Goal: Information Seeking & Learning: Understand process/instructions

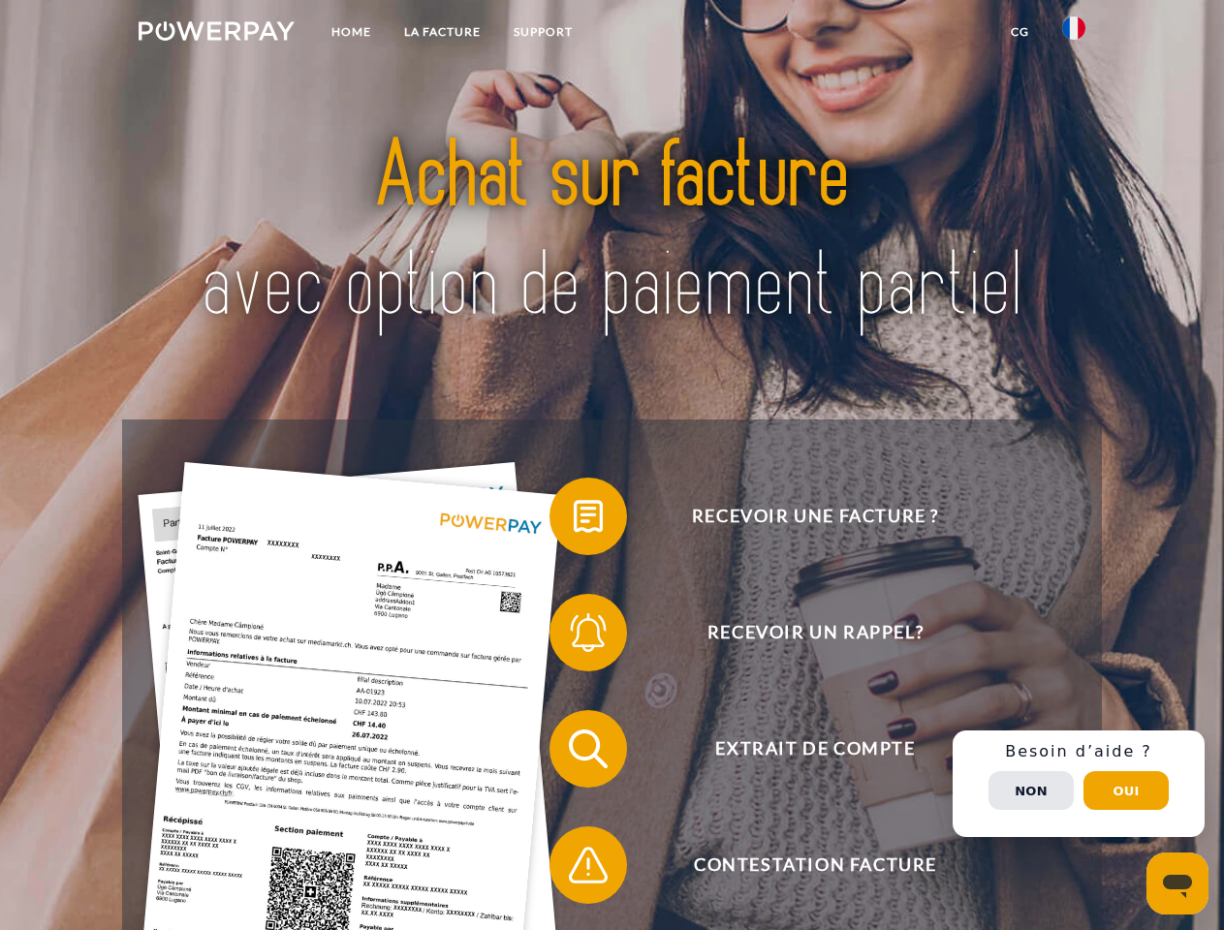
click at [216, 34] on img at bounding box center [217, 30] width 156 height 19
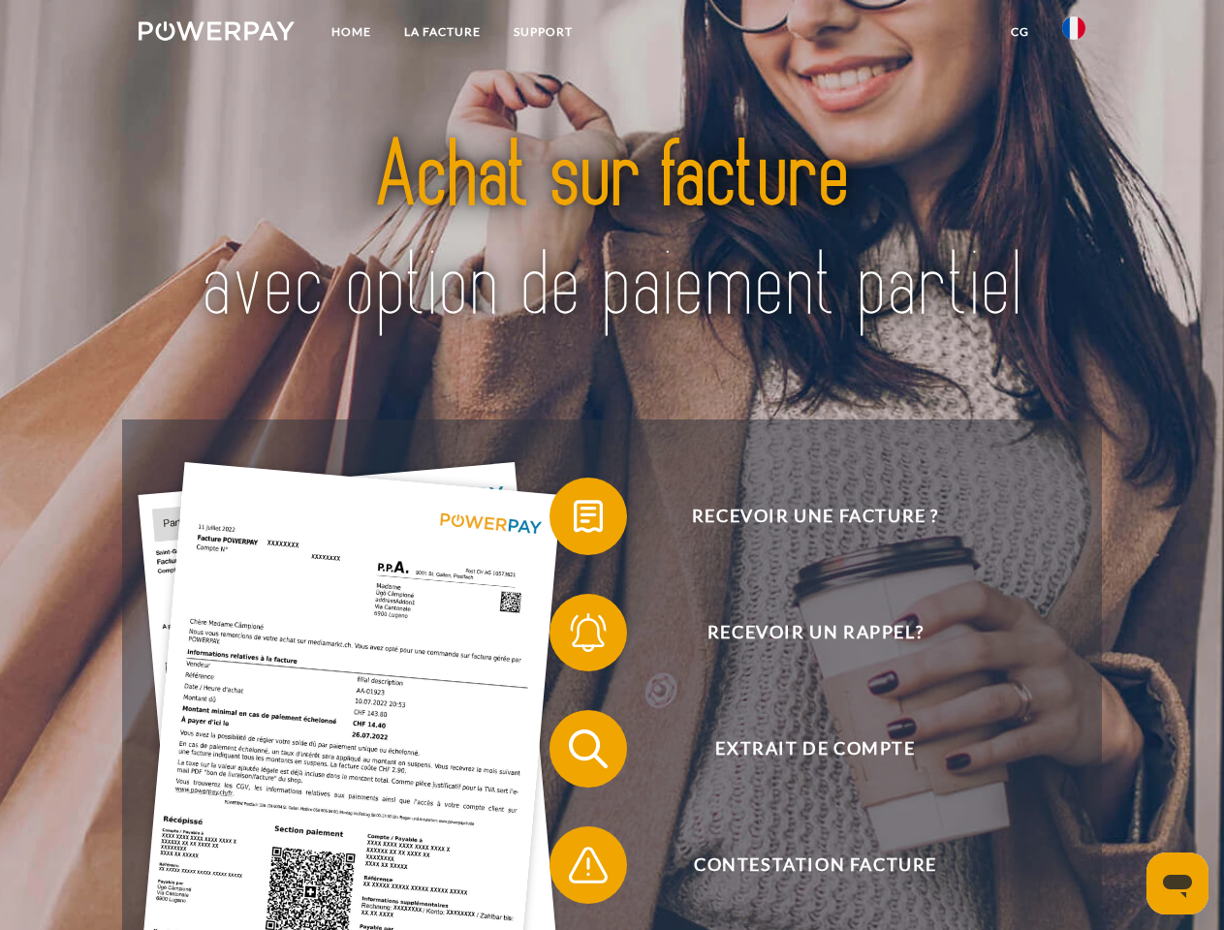
click at [1074, 34] on img at bounding box center [1073, 27] width 23 height 23
click at [1019, 32] on link "CG" at bounding box center [1019, 32] width 51 height 35
click at [574, 520] on span at bounding box center [559, 516] width 97 height 97
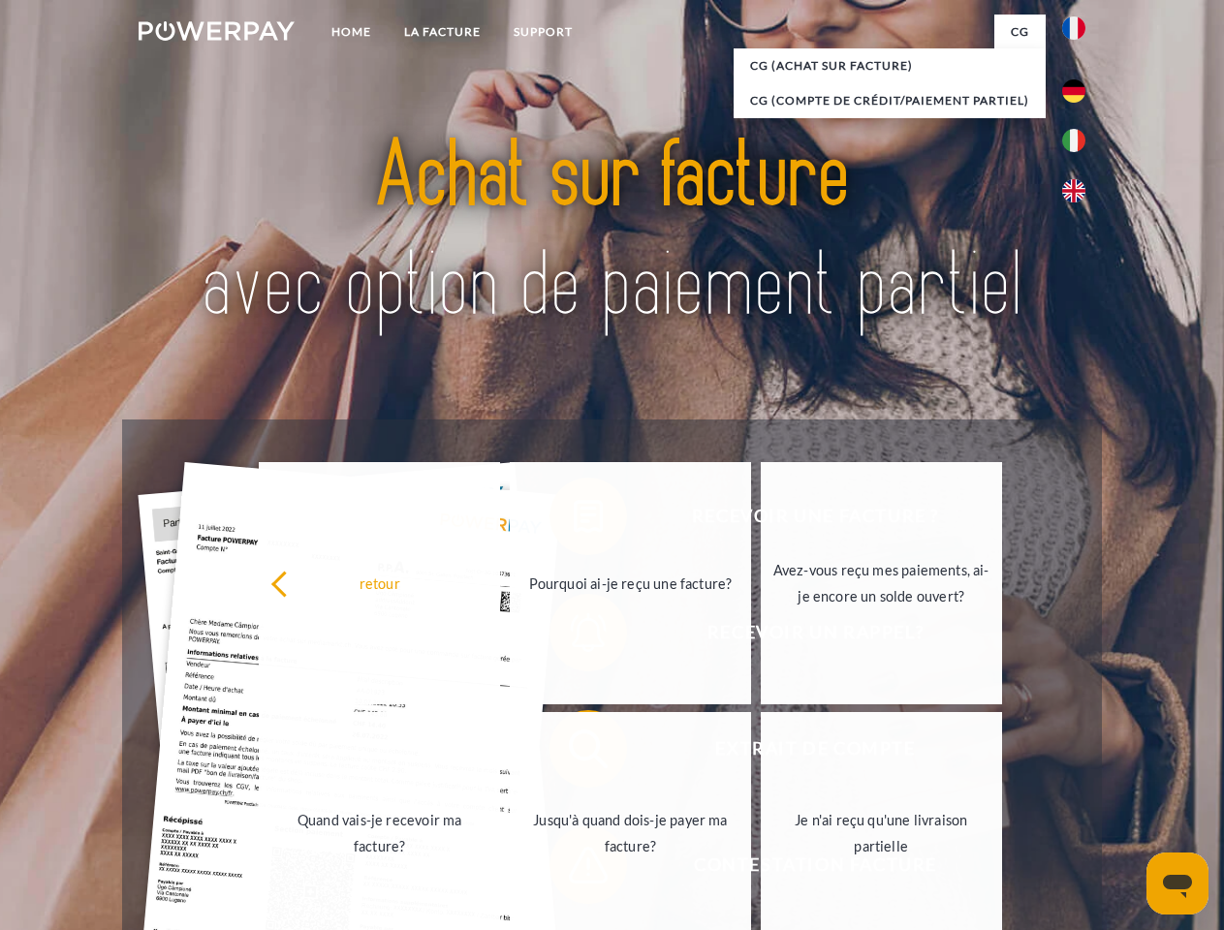
click at [574, 637] on div "Recevoir une facture ? Recevoir un rappel? Extrait de compte retour" at bounding box center [611, 807] width 979 height 775
click at [574, 753] on link "Jusqu'à quand dois-je payer ma facture?" at bounding box center [630, 833] width 241 height 242
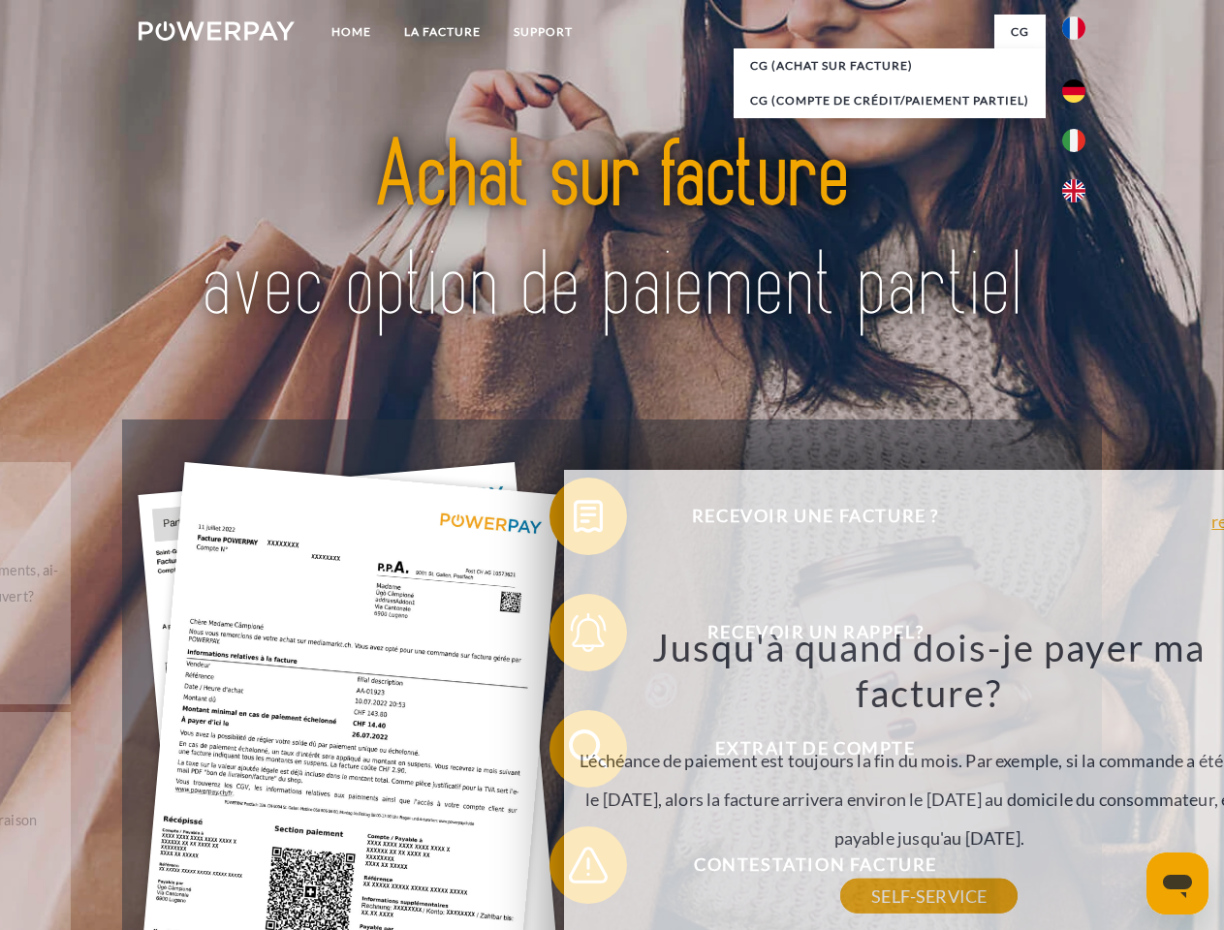
click at [574, 869] on div "Recevoir une facture ? Recevoir un rappel? Extrait de compte retour" at bounding box center [611, 807] width 979 height 775
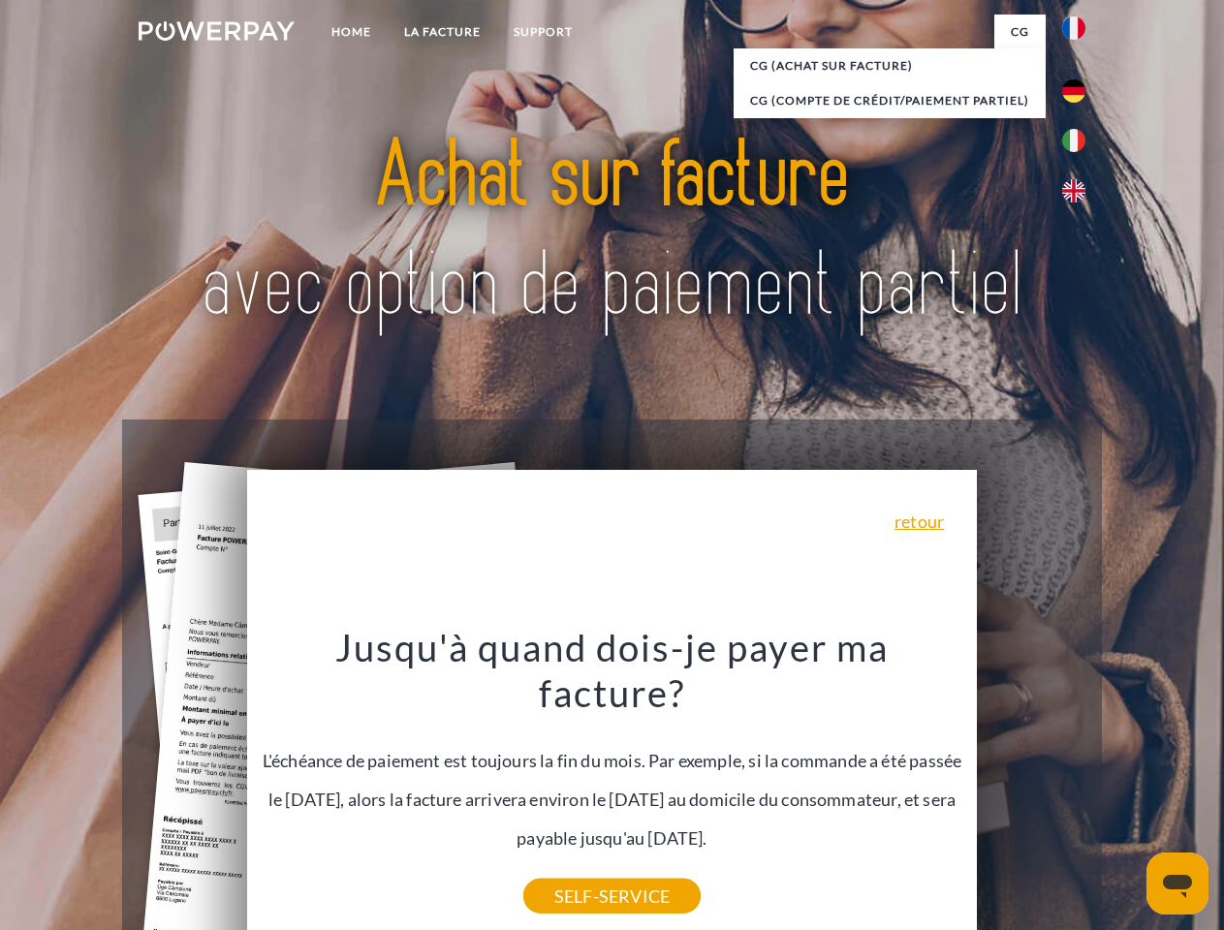
click at [1078, 784] on div "Recevoir une facture ? Recevoir un rappel? Extrait de compte retour" at bounding box center [611, 807] width 979 height 775
click at [1031, 788] on span "Extrait de compte" at bounding box center [814, 749] width 475 height 78
click at [1126, 791] on header "Home LA FACTURE Support" at bounding box center [612, 669] width 1224 height 1338
